Goal: Find specific page/section: Find specific page/section

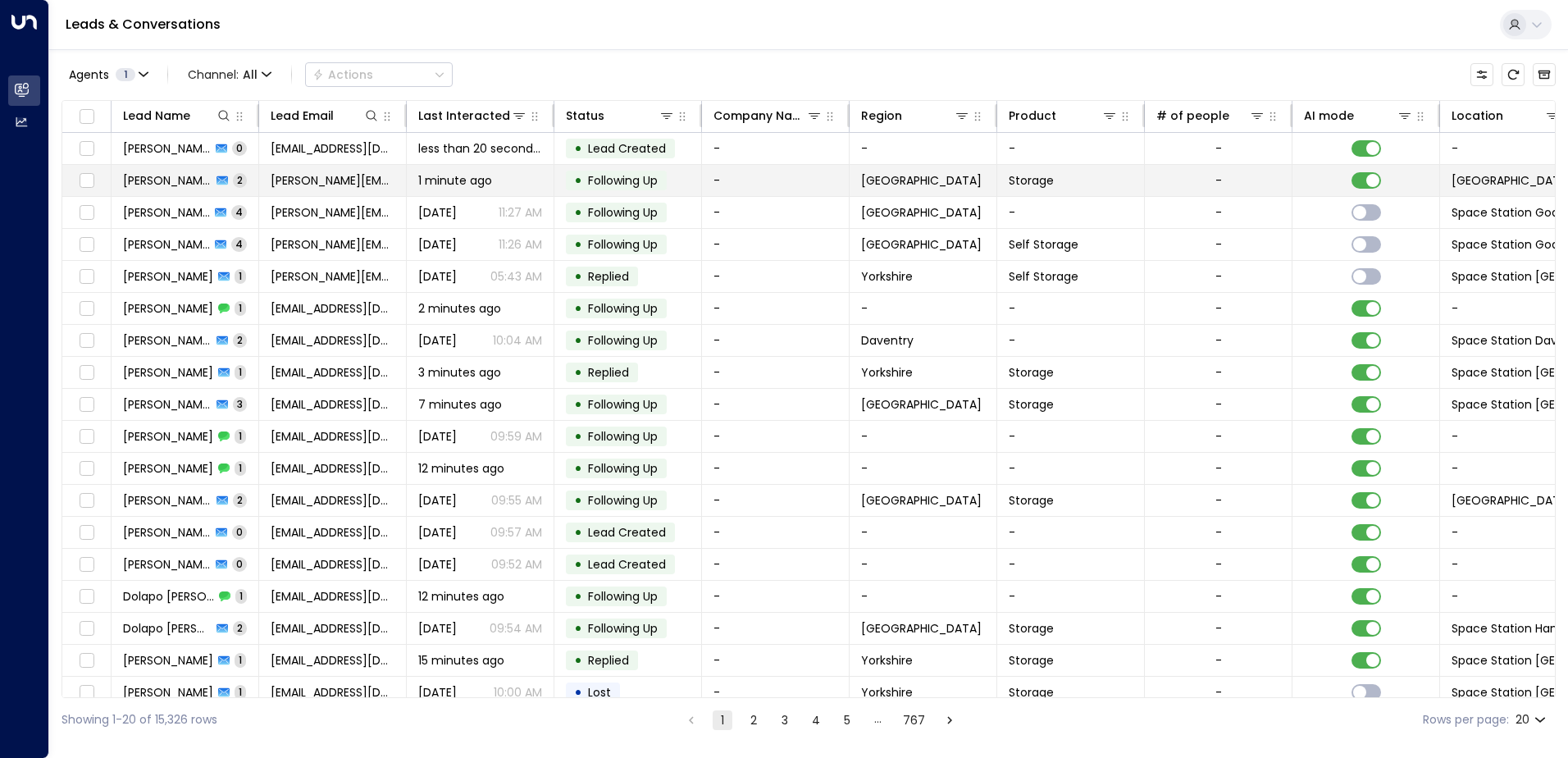
click at [159, 170] on td "[PERSON_NAME] 2" at bounding box center [185, 181] width 147 height 32
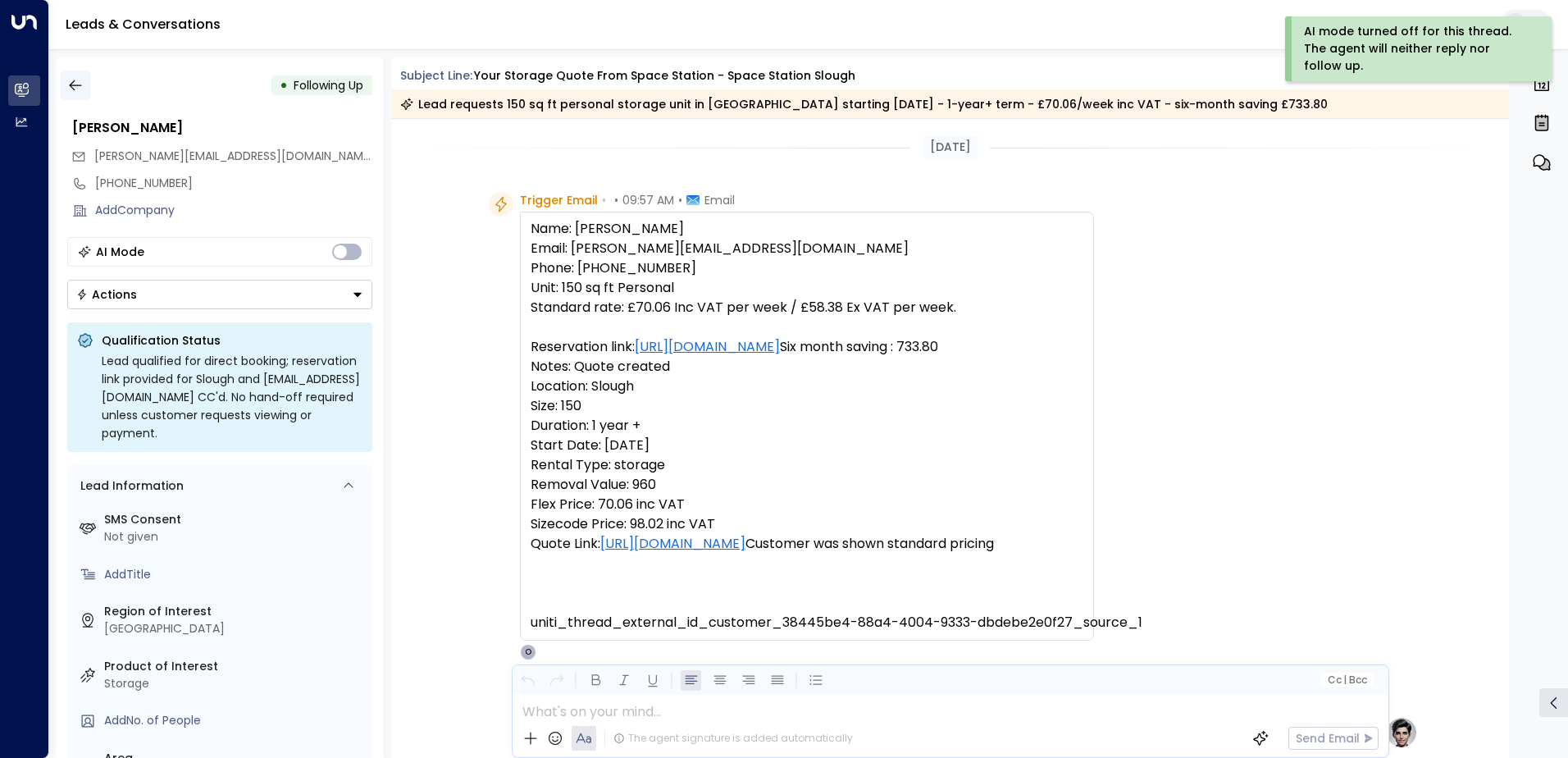
click at [74, 84] on icon "button" at bounding box center [75, 85] width 17 height 17
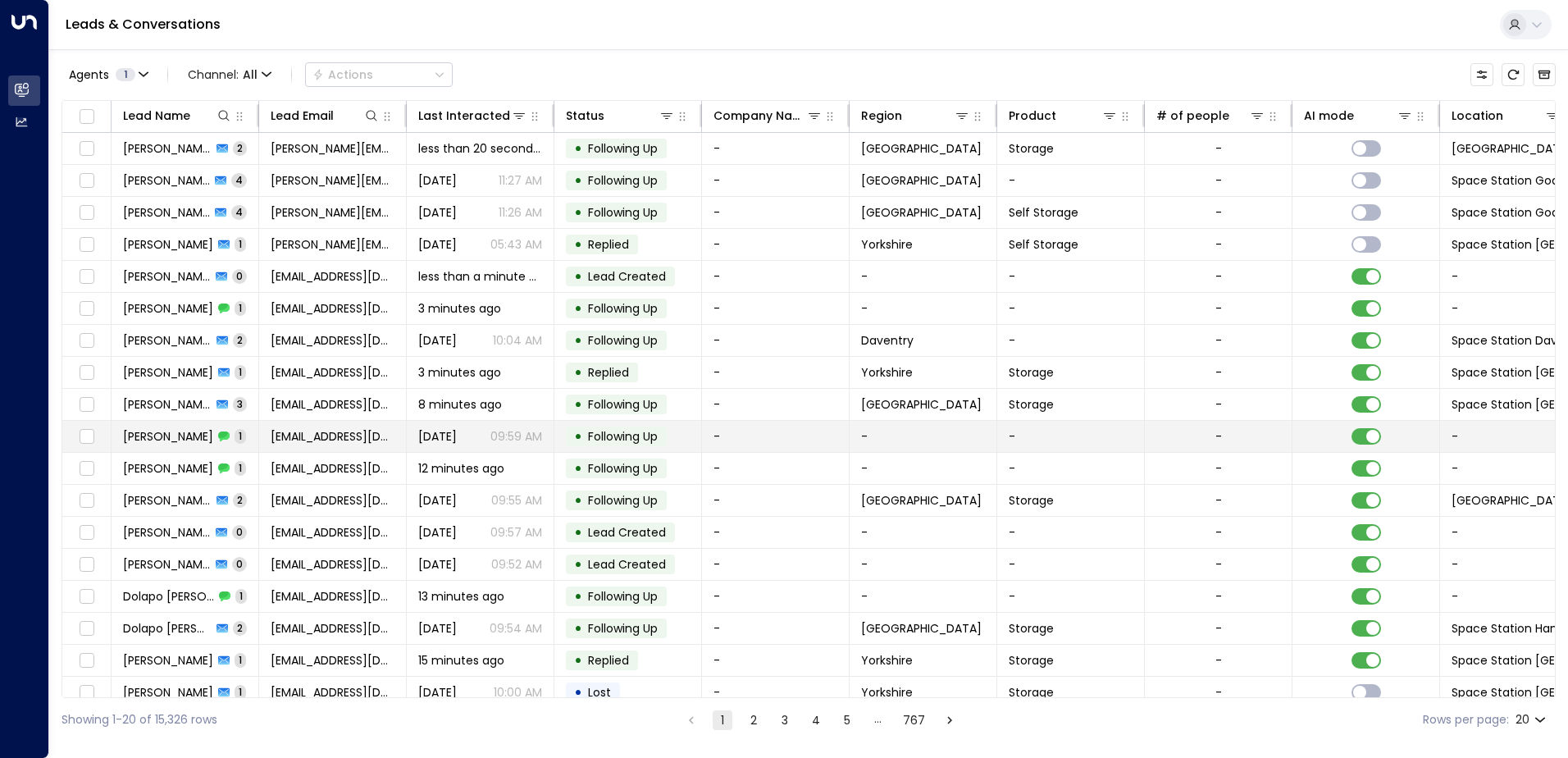
scroll to position [81, 0]
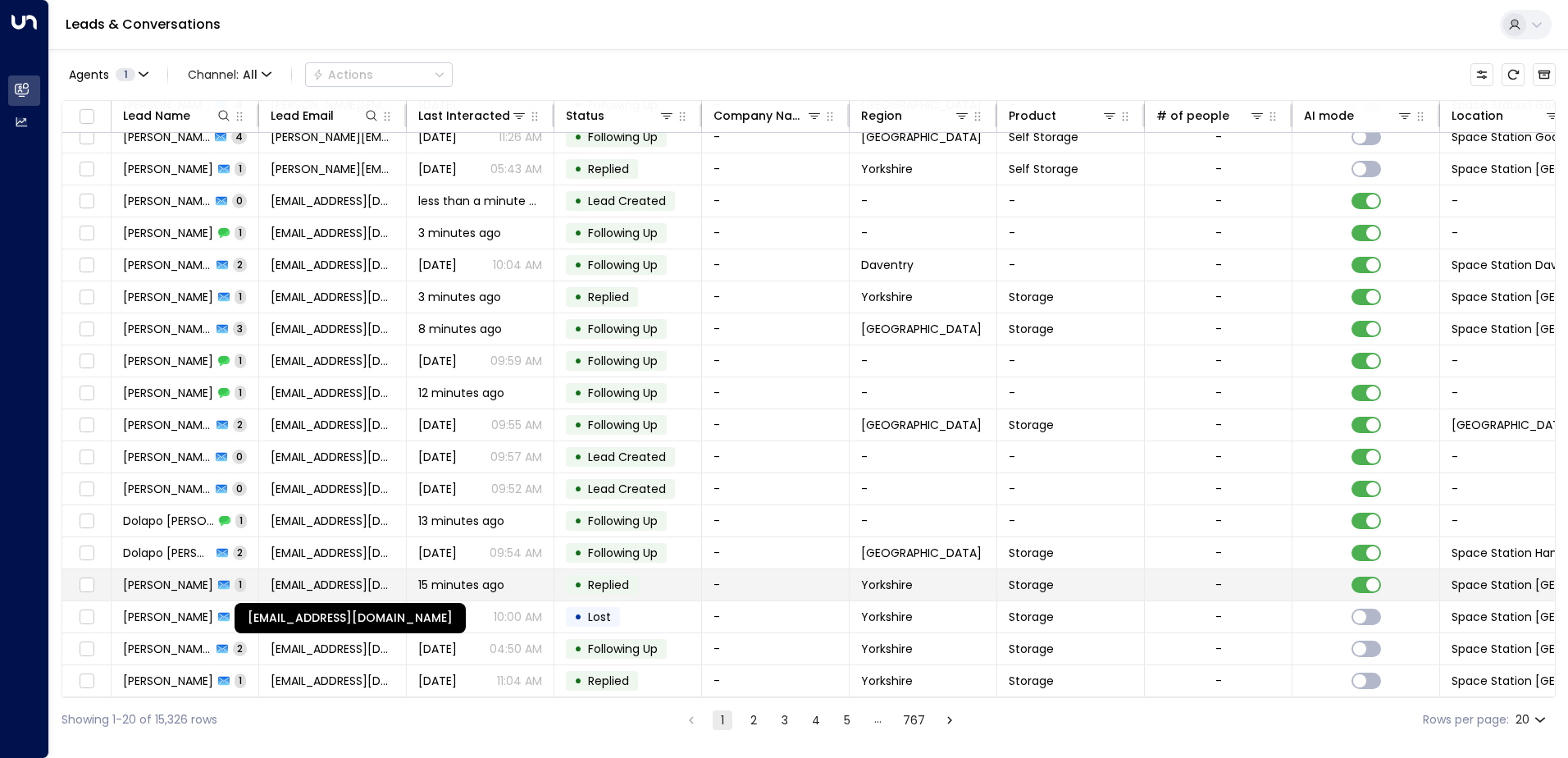
click at [297, 578] on span "[EMAIL_ADDRESS][DOMAIN_NAME]" at bounding box center [332, 584] width 124 height 17
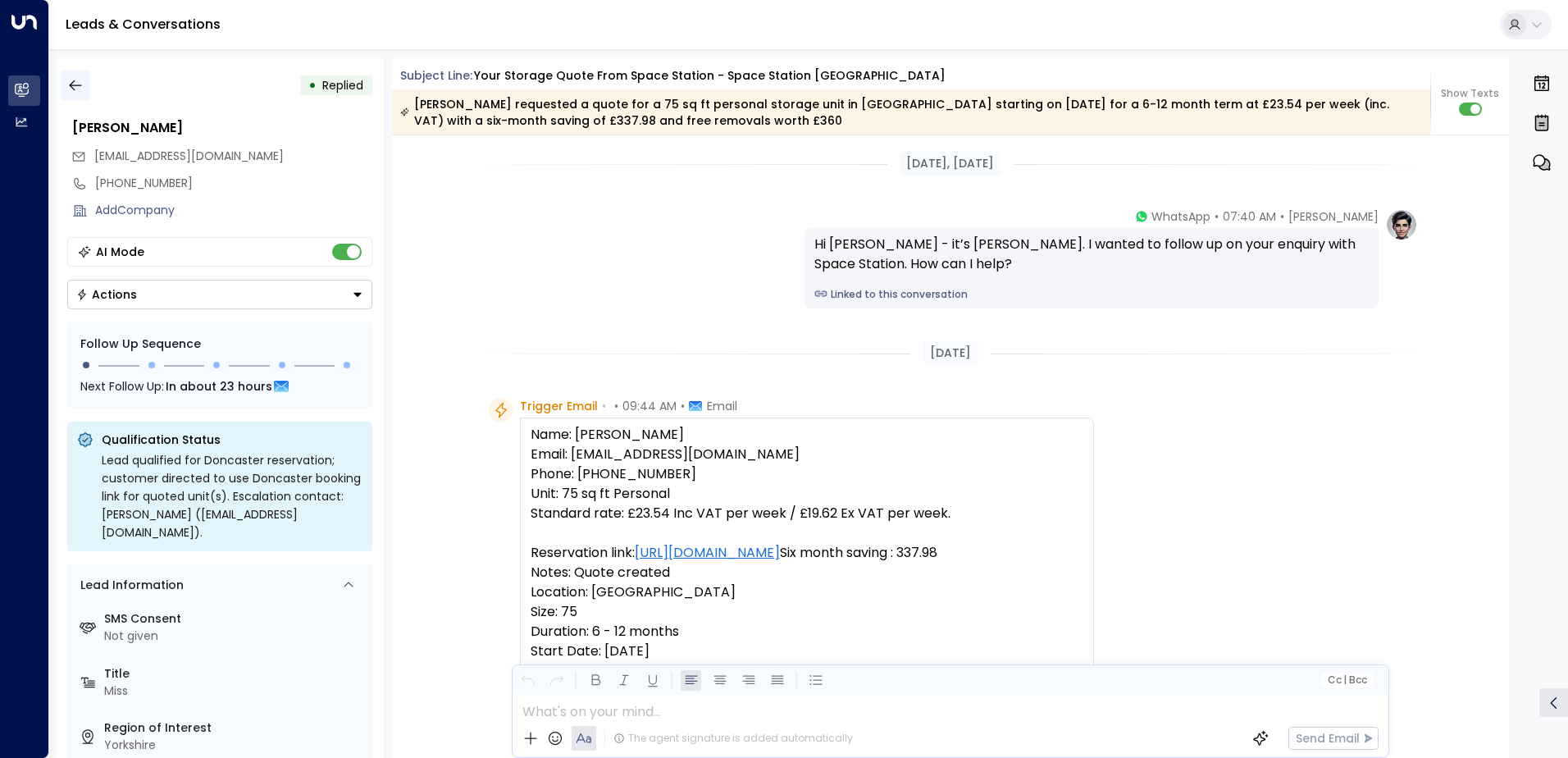
click at [72, 83] on icon "button" at bounding box center [75, 85] width 17 height 17
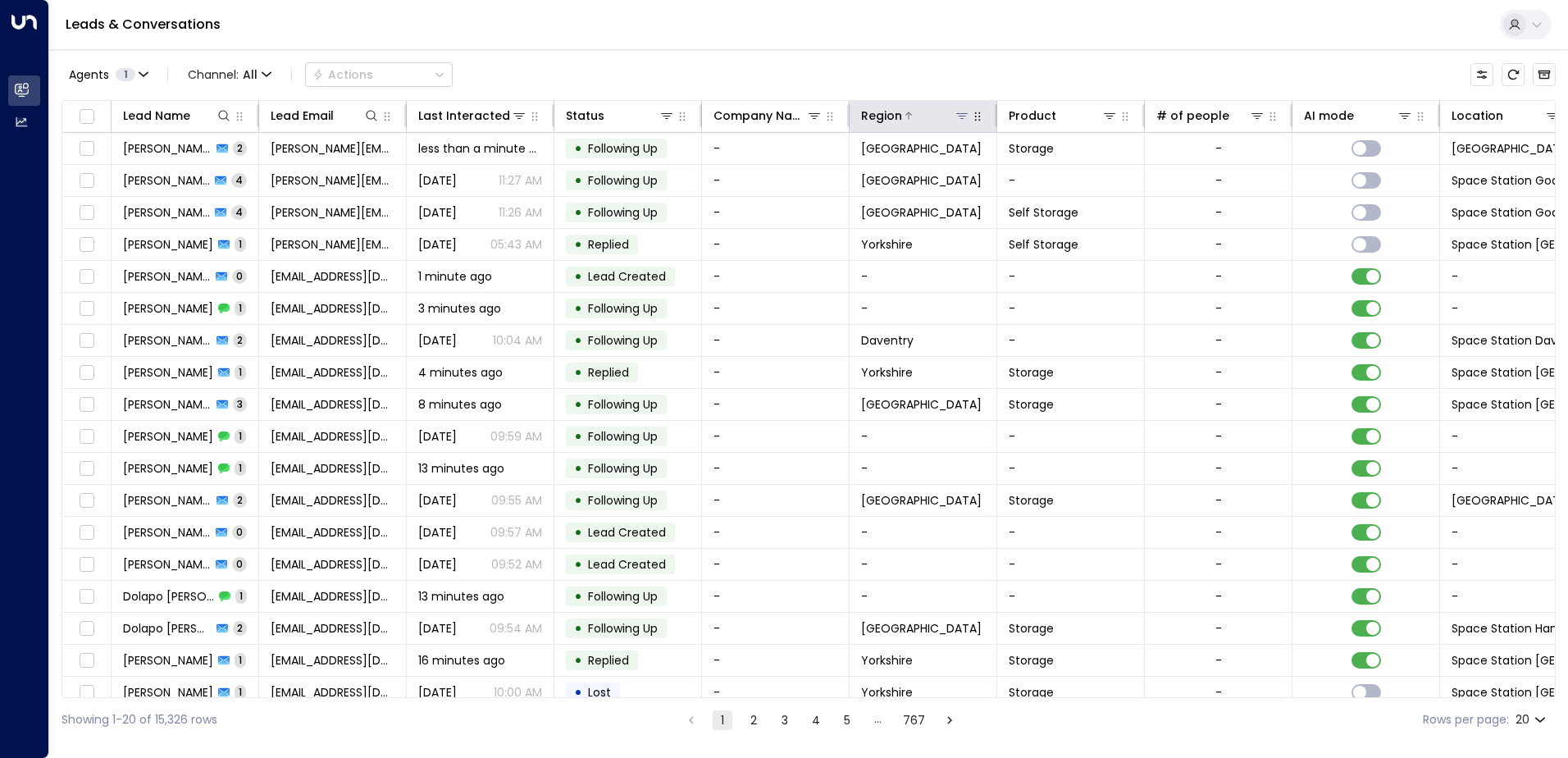
click at [963, 114] on icon at bounding box center [961, 116] width 11 height 6
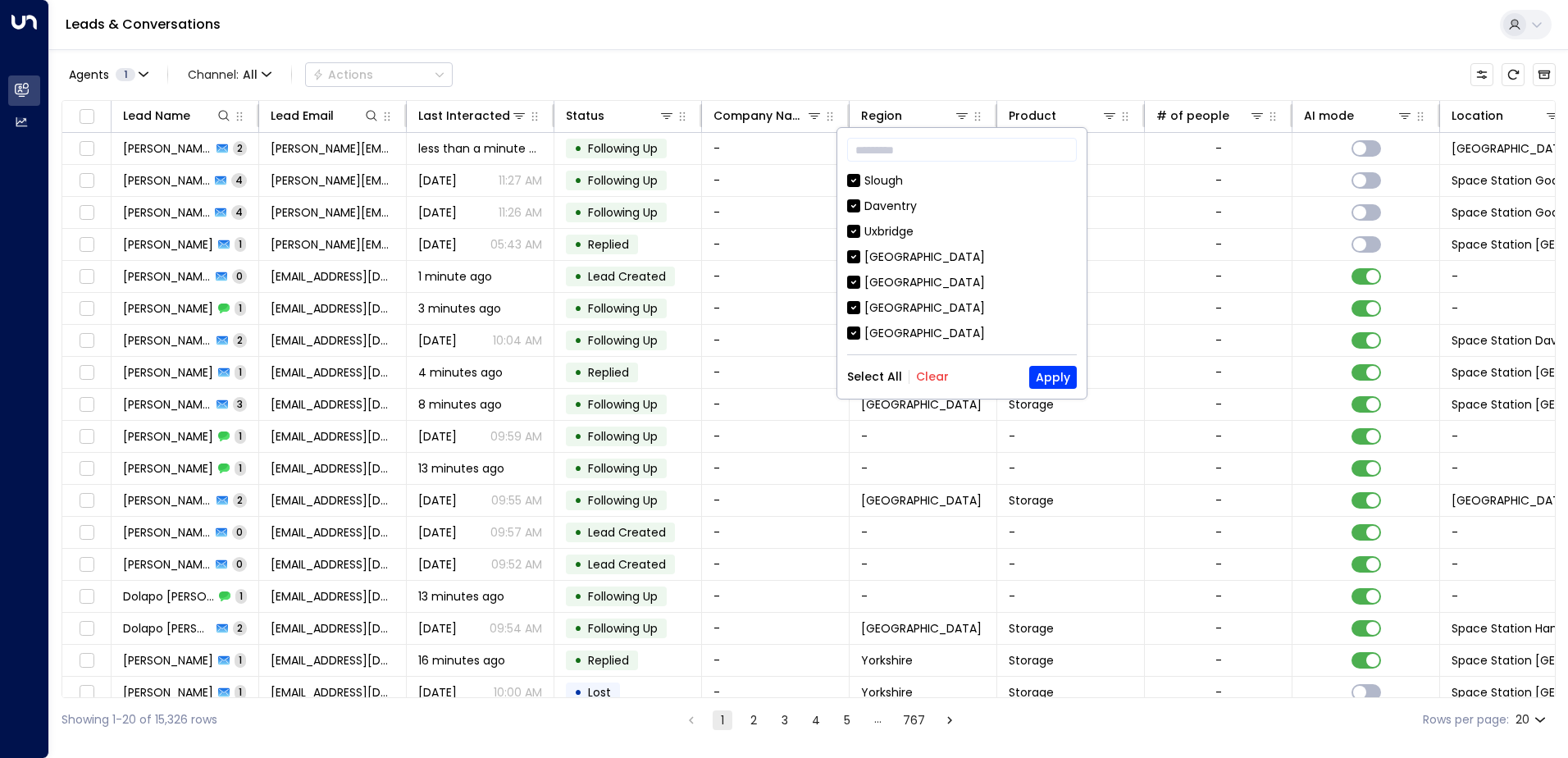
click at [924, 375] on button "Clear" at bounding box center [932, 376] width 32 height 13
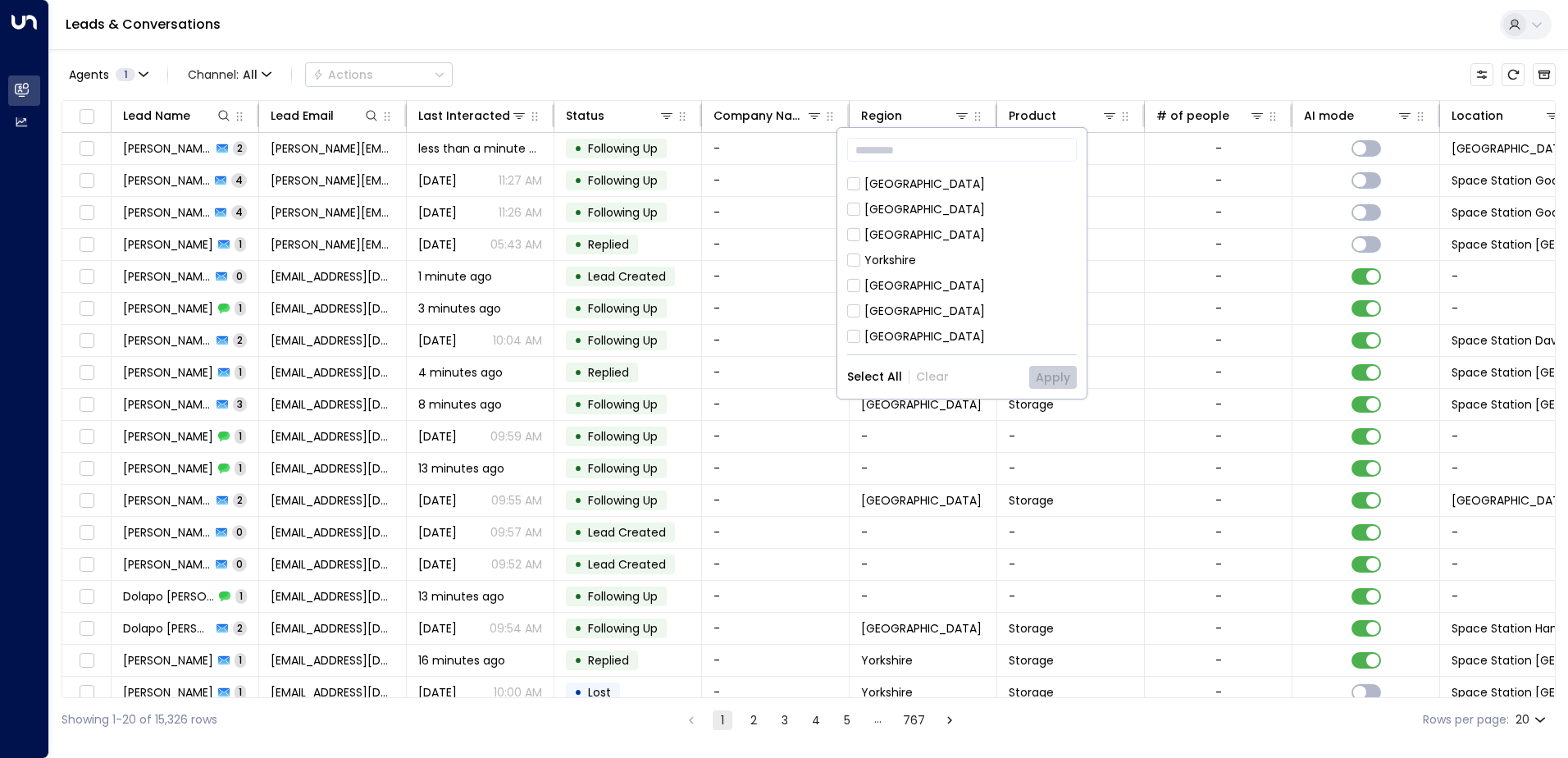
scroll to position [164, 0]
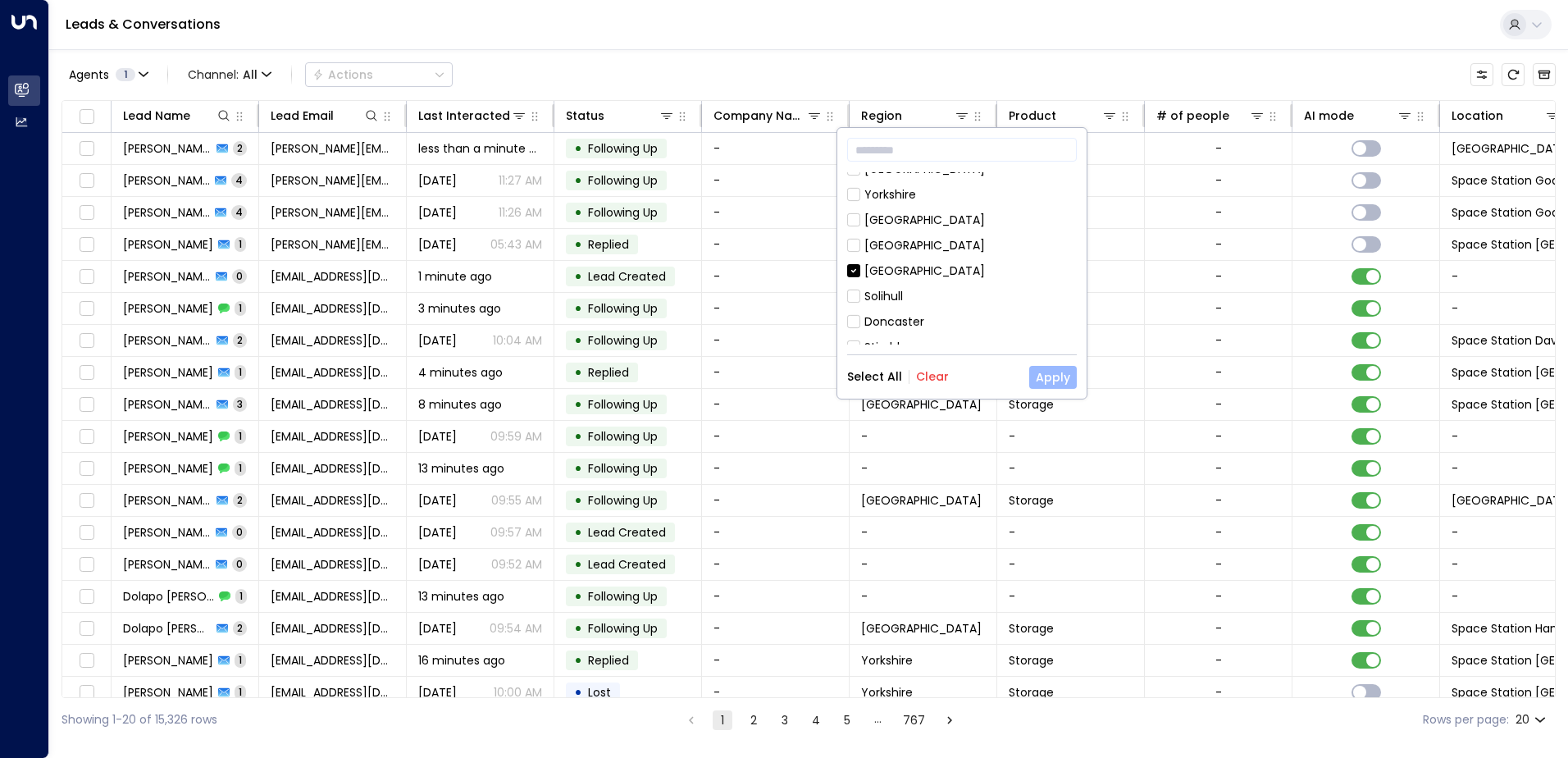
click at [1051, 373] on button "Apply" at bounding box center [1053, 377] width 47 height 23
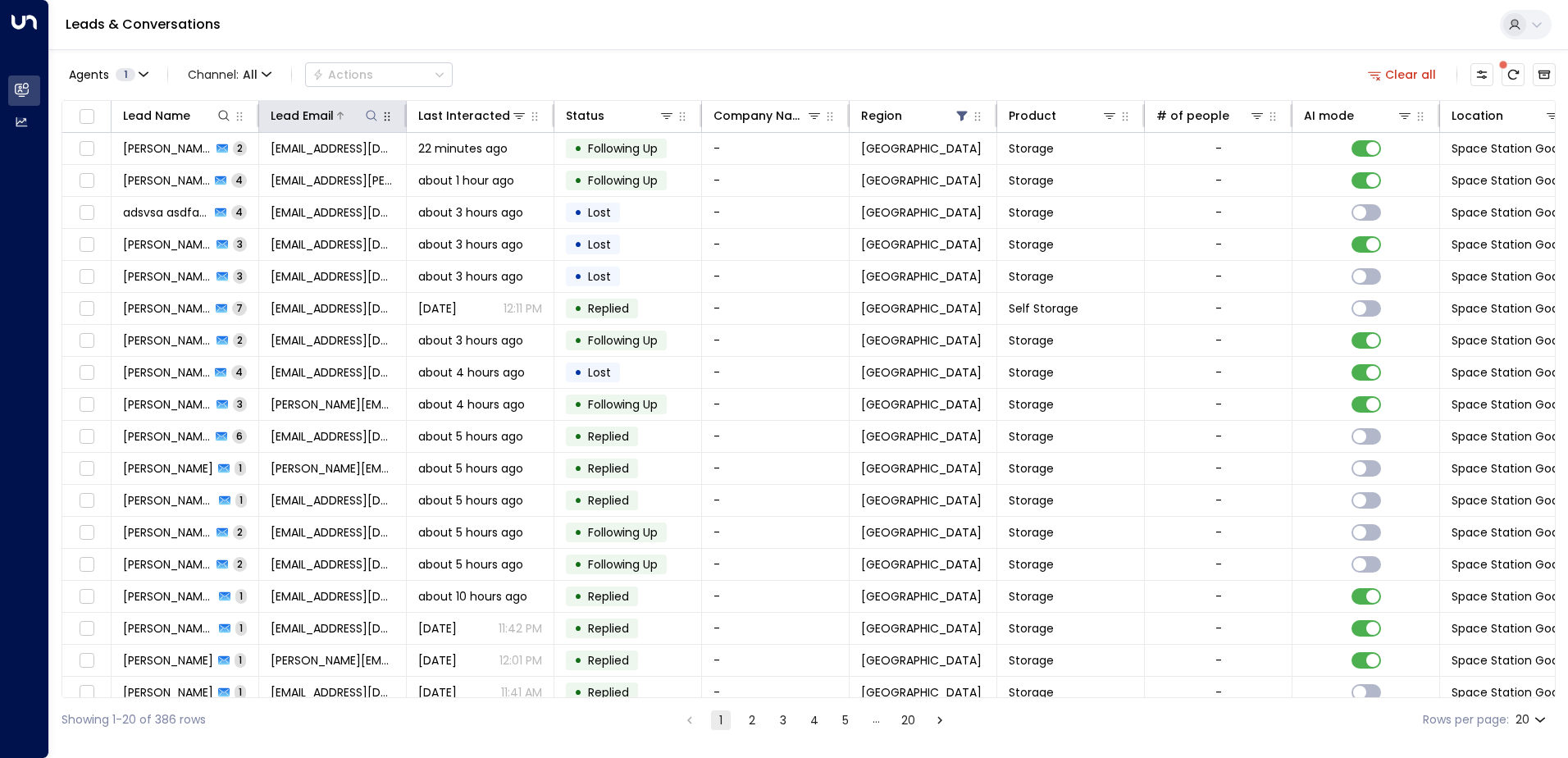
click at [370, 112] on icon at bounding box center [371, 115] width 13 height 13
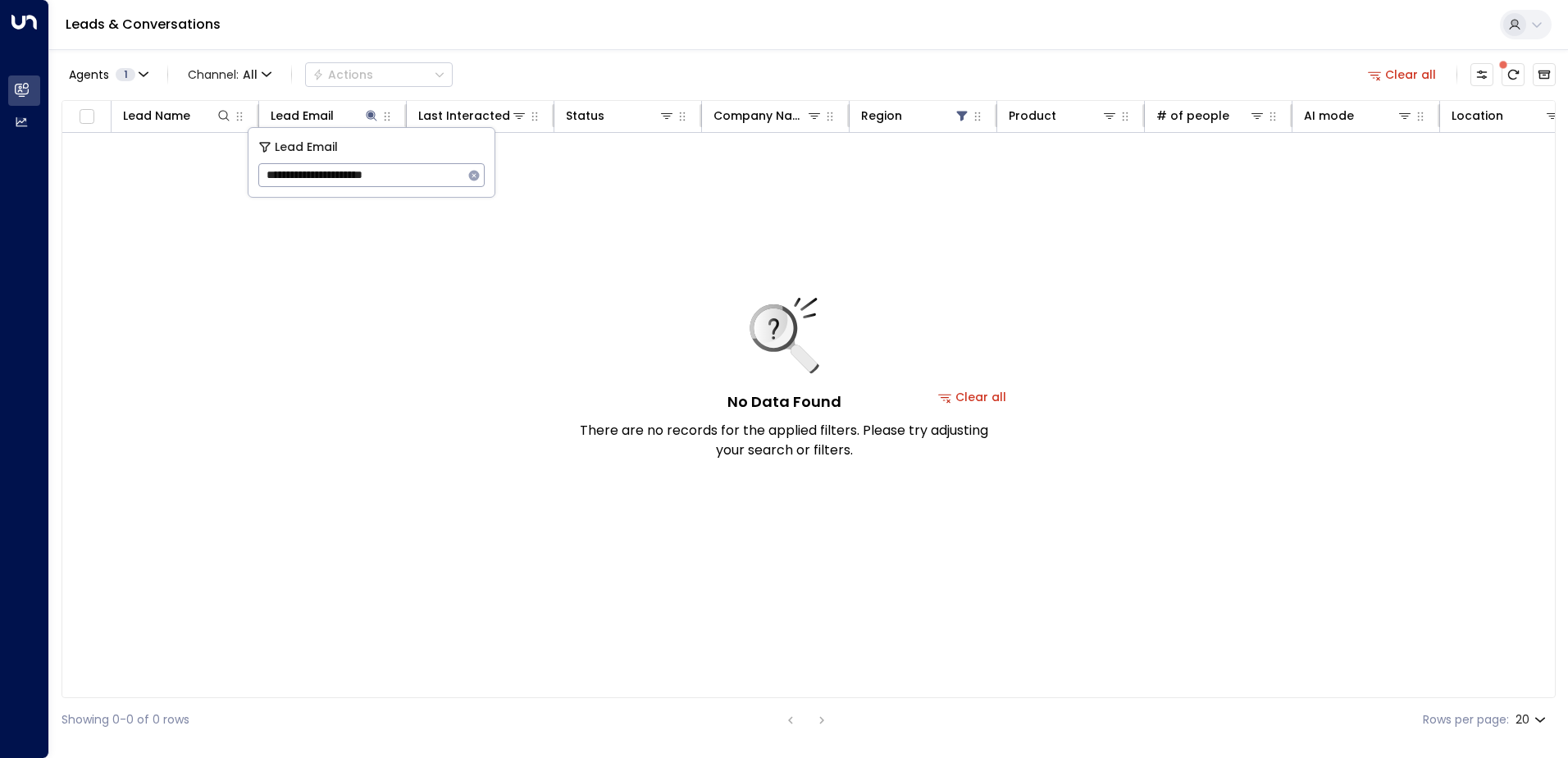
type input "**********"
click at [474, 174] on icon "button" at bounding box center [474, 175] width 13 height 13
